Goal: Register for event/course

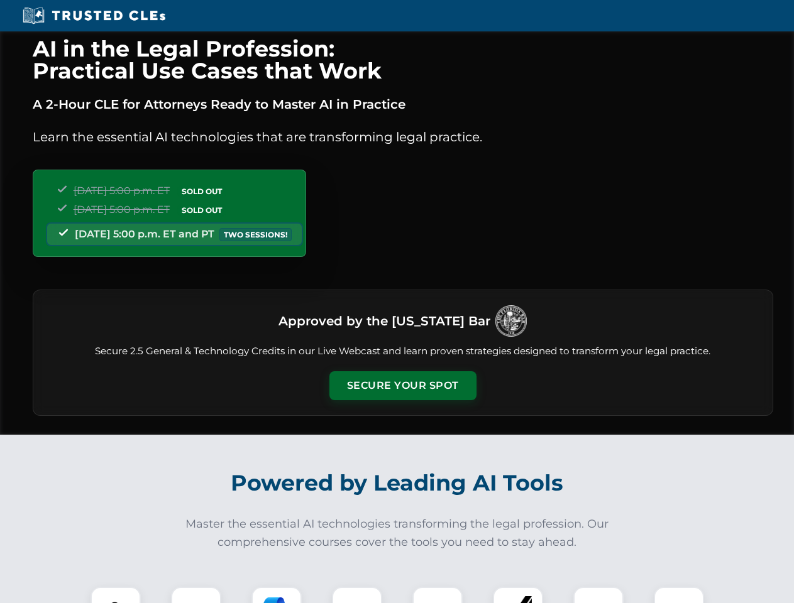
click at [402, 386] on button "Secure Your Spot" at bounding box center [402, 386] width 147 height 29
click at [116, 595] on img at bounding box center [115, 612] width 36 height 36
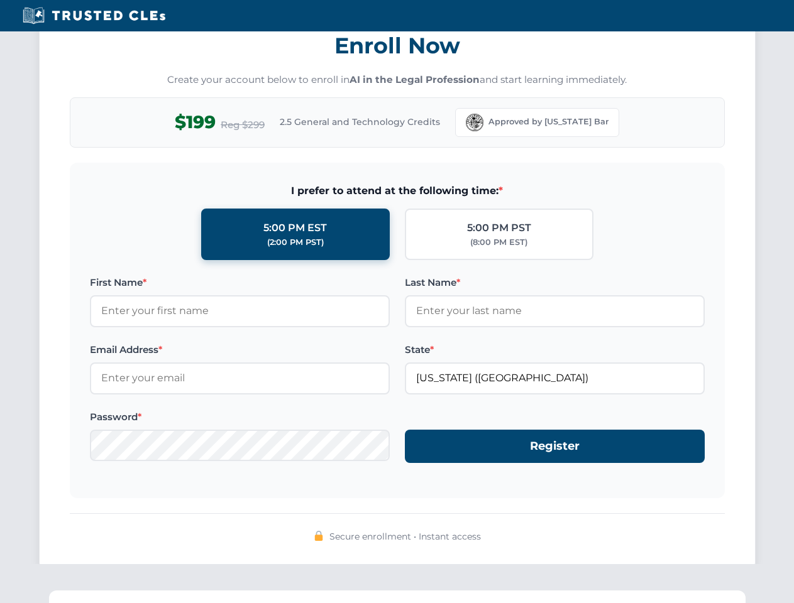
scroll to position [1234, 0]
